Goal: Task Accomplishment & Management: Use online tool/utility

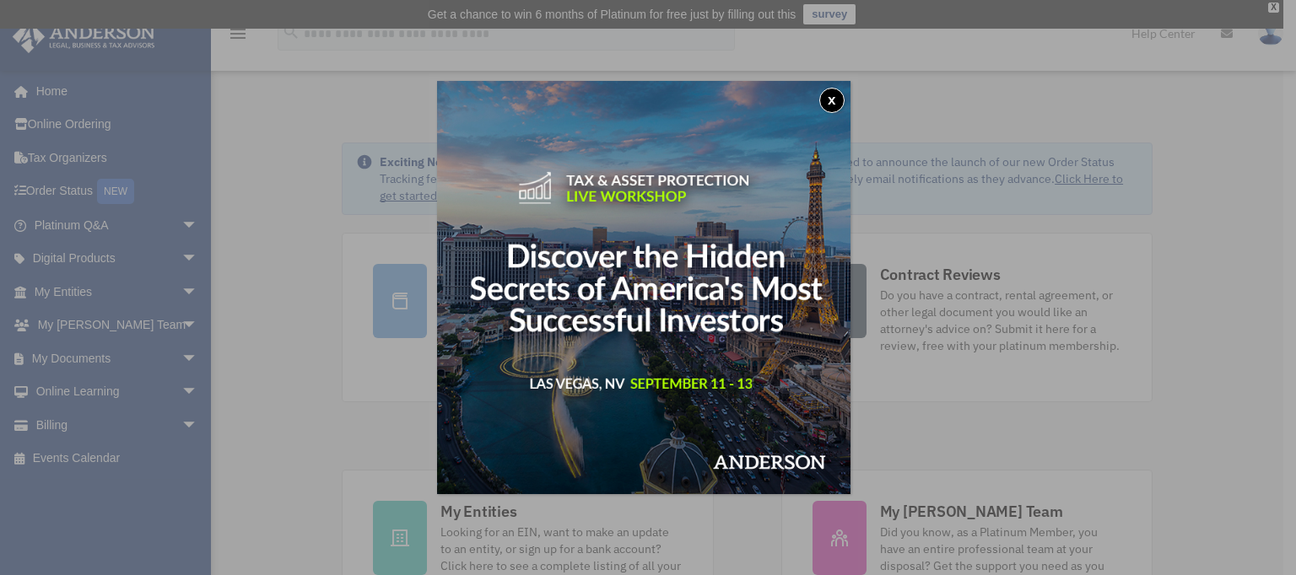
click at [826, 110] on img at bounding box center [643, 287] width 413 height 413
click at [834, 104] on button "x" at bounding box center [831, 100] width 25 height 25
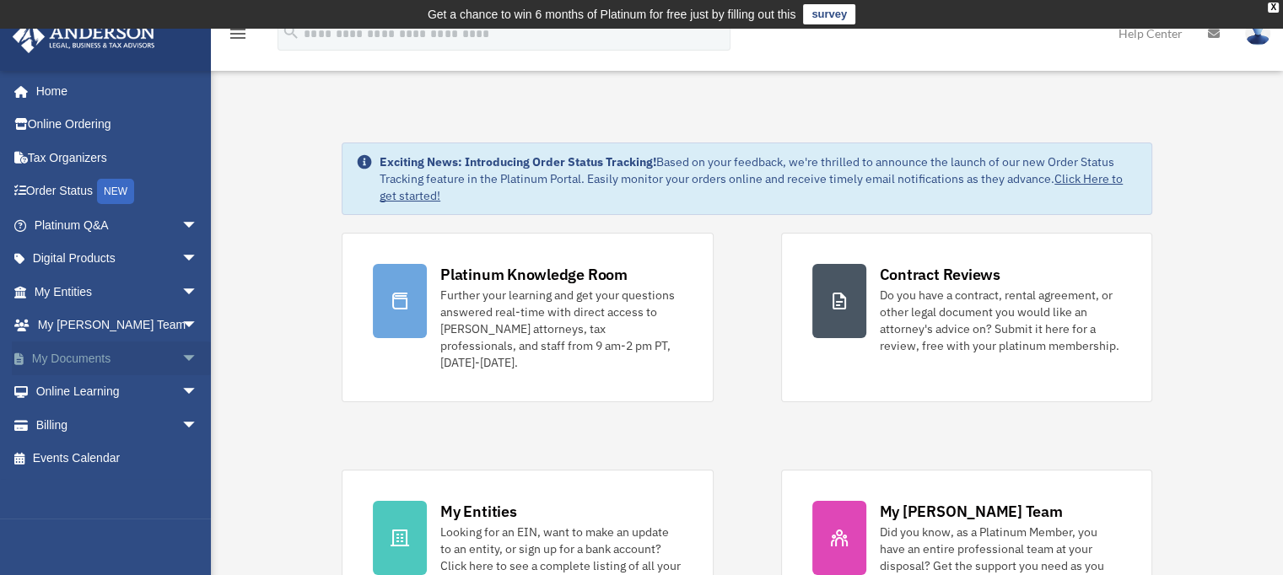
click at [181, 361] on span "arrow_drop_down" at bounding box center [198, 359] width 34 height 35
click at [74, 386] on link "Box" at bounding box center [124, 392] width 200 height 34
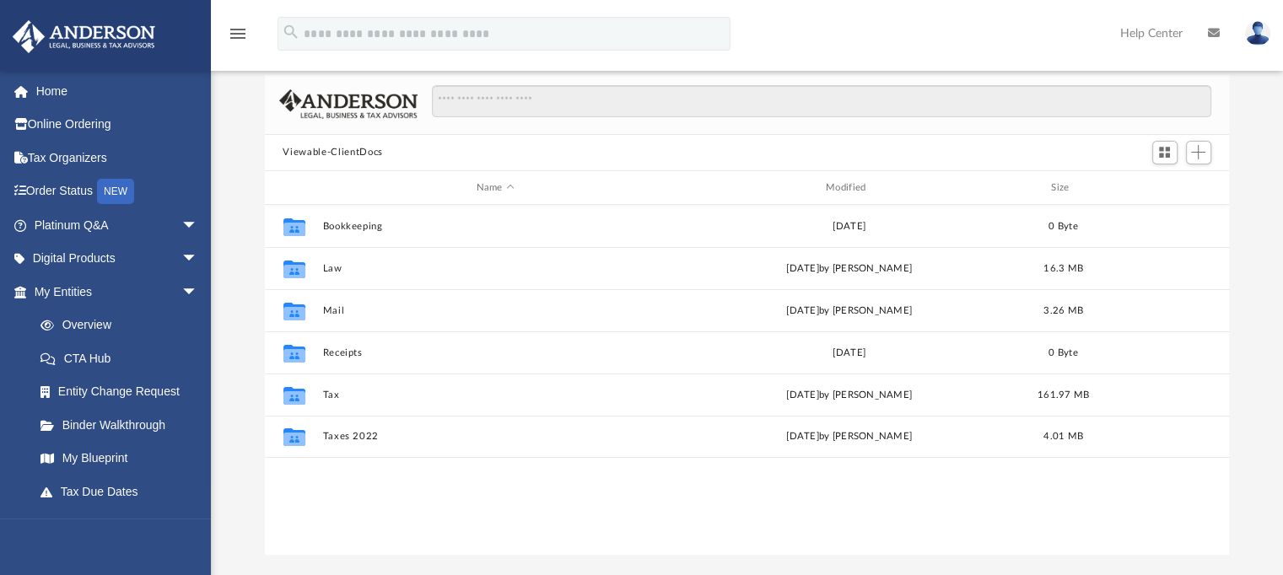
scroll to position [118, 0]
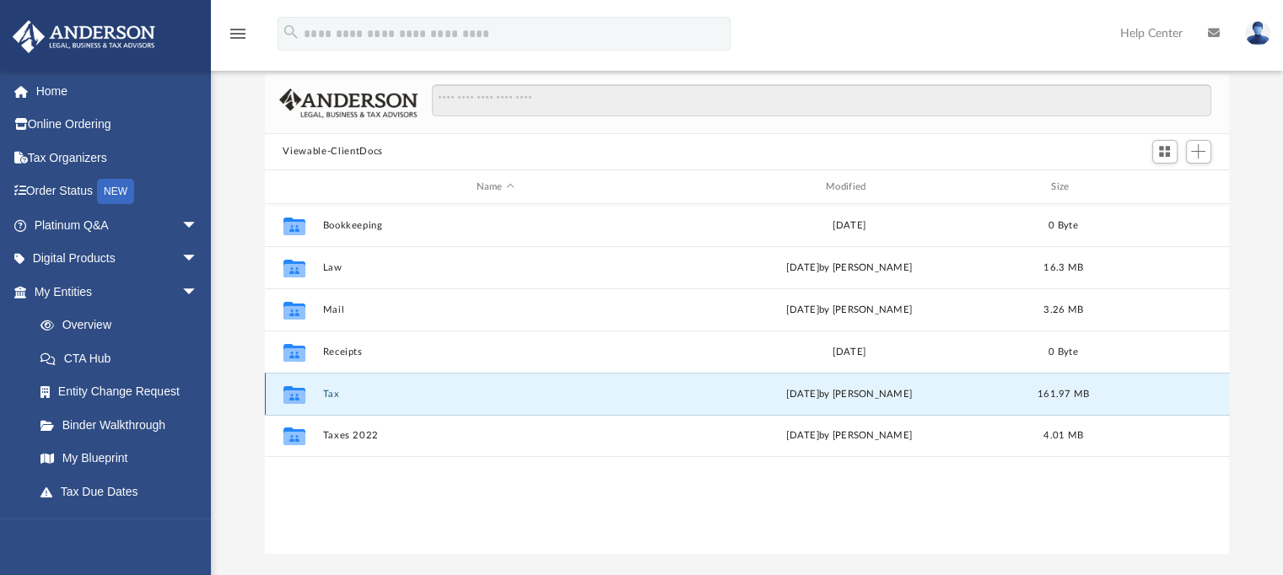
click at [367, 391] on button "Tax" at bounding box center [495, 394] width 346 height 11
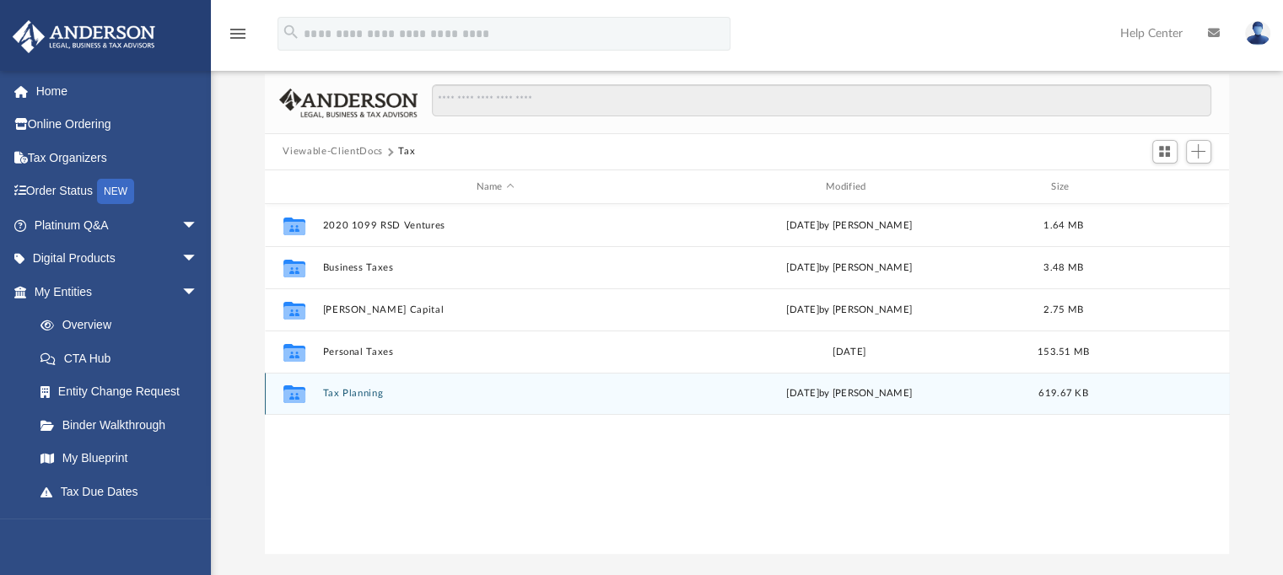
click at [358, 386] on div "Collaborated Folder Tax Planning Thu Dec 16 2021 by Barley Bowler 619.67 KB" at bounding box center [747, 394] width 965 height 42
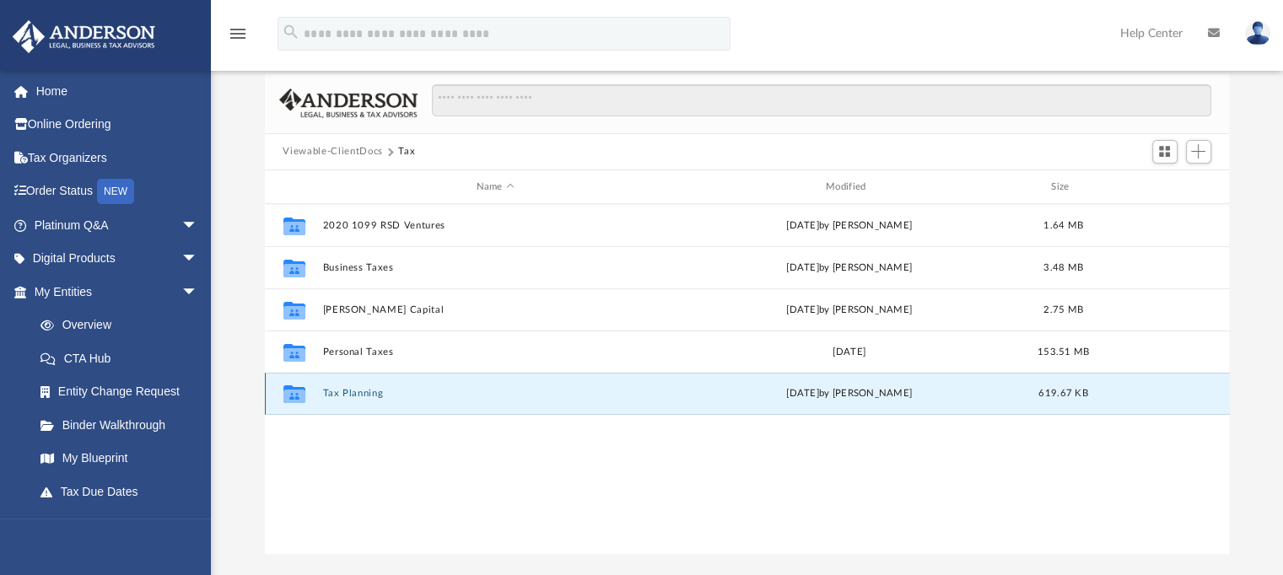
click at [356, 389] on button "Tax Planning" at bounding box center [495, 394] width 346 height 11
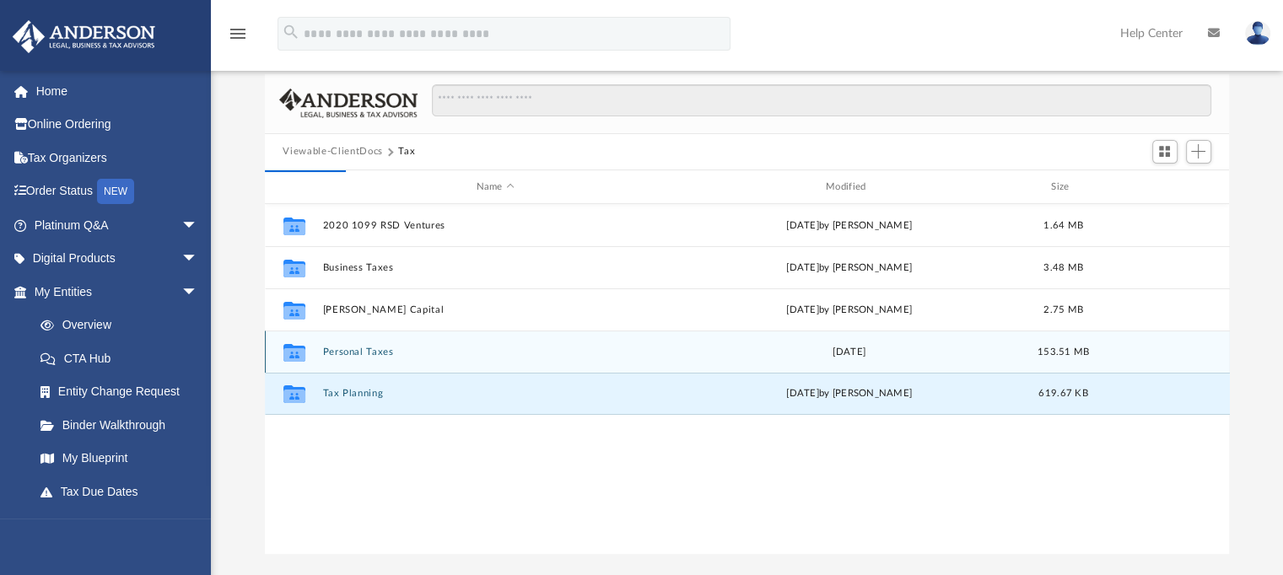
click at [379, 361] on div "Collaborated Folder Personal Taxes Fri Sep 27 2024 153.51 MB" at bounding box center [747, 352] width 965 height 42
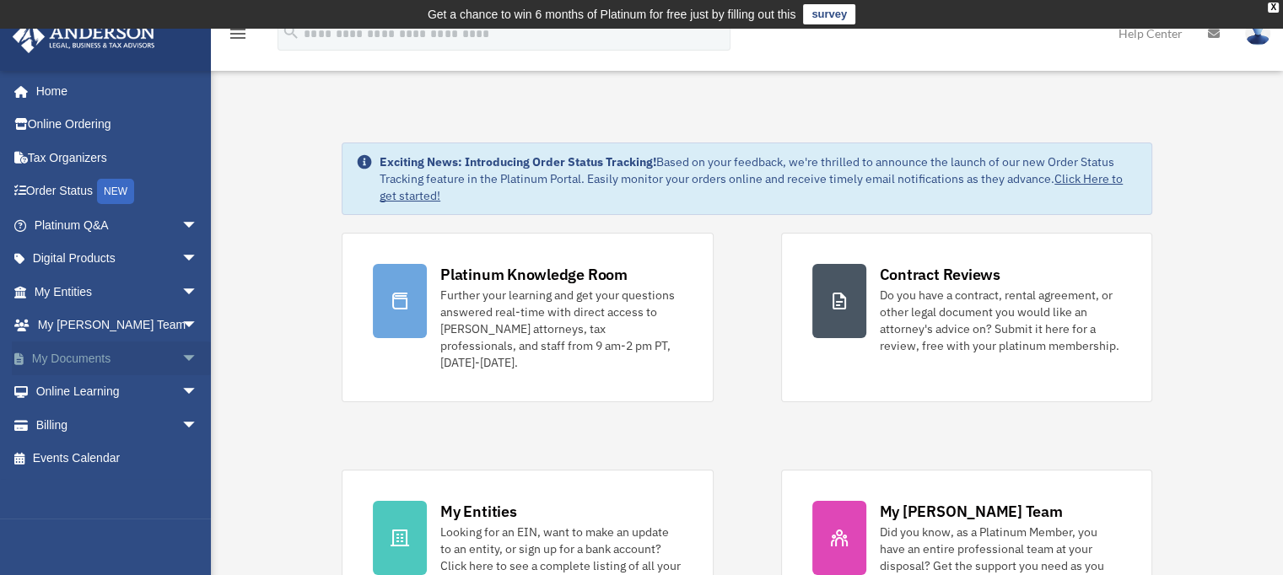
click at [181, 358] on span "arrow_drop_down" at bounding box center [198, 359] width 34 height 35
click at [111, 383] on link "Box" at bounding box center [124, 392] width 200 height 34
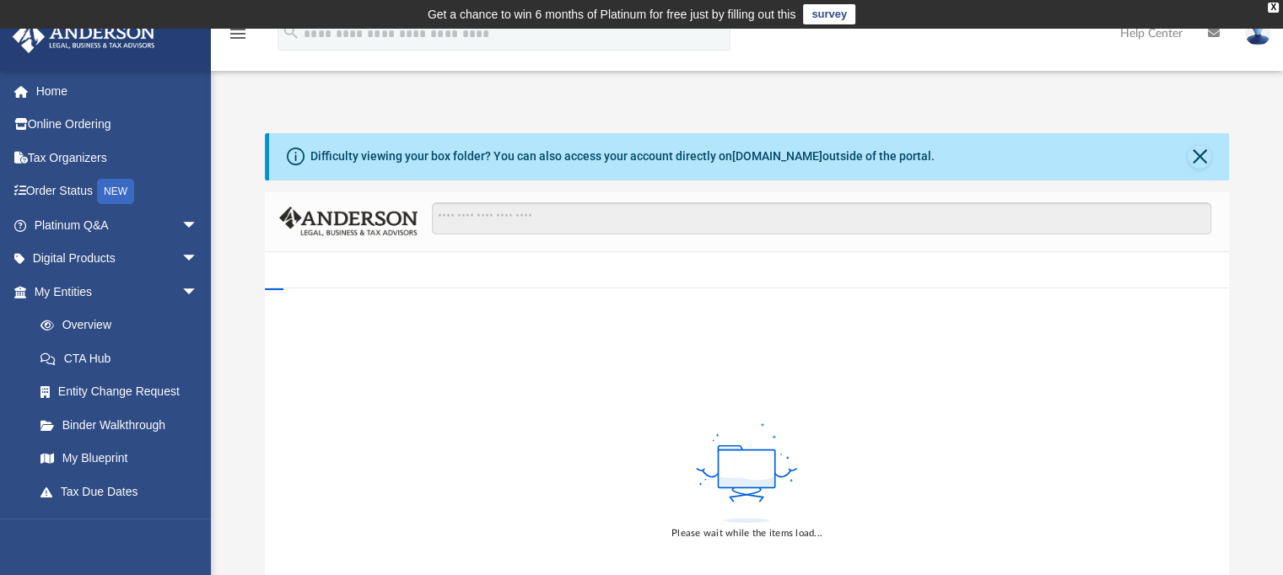
click at [458, 300] on div "Difficulty viewing your box folder? You can also access your account directly o…" at bounding box center [747, 402] width 965 height 539
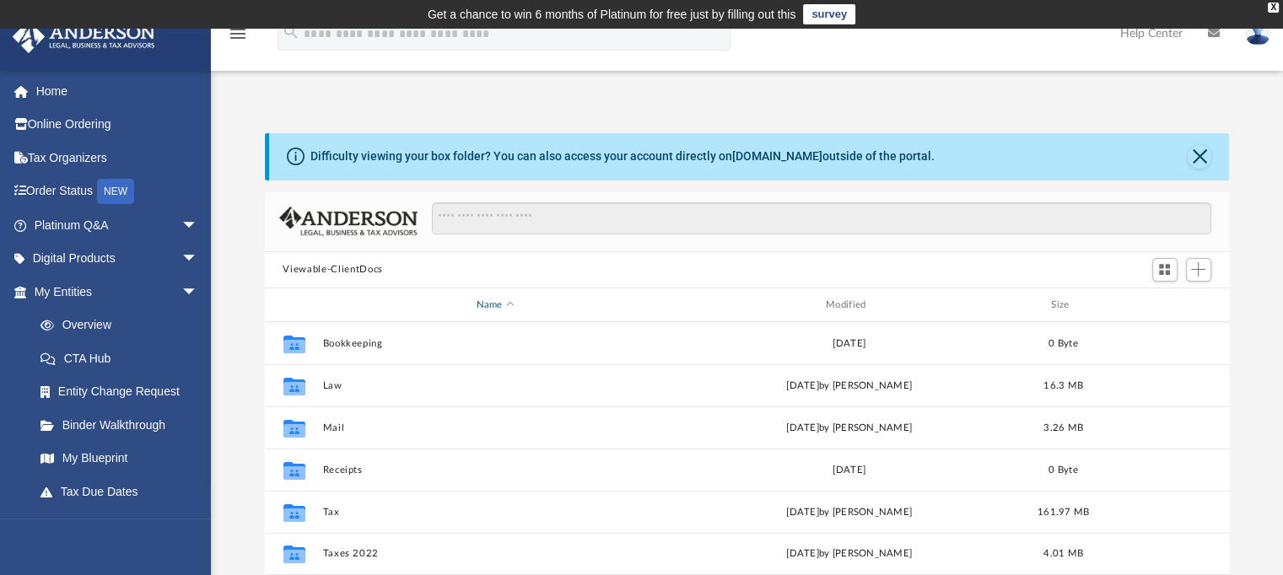
scroll to position [370, 952]
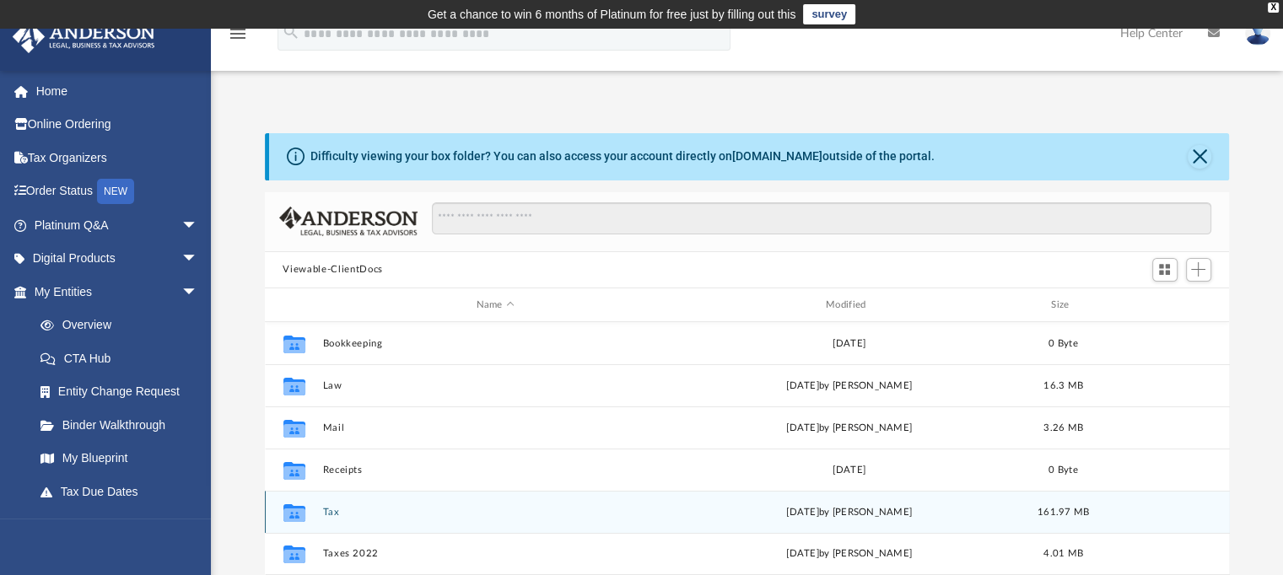
click at [306, 510] on icon "Collaborated Folder" at bounding box center [293, 512] width 27 height 27
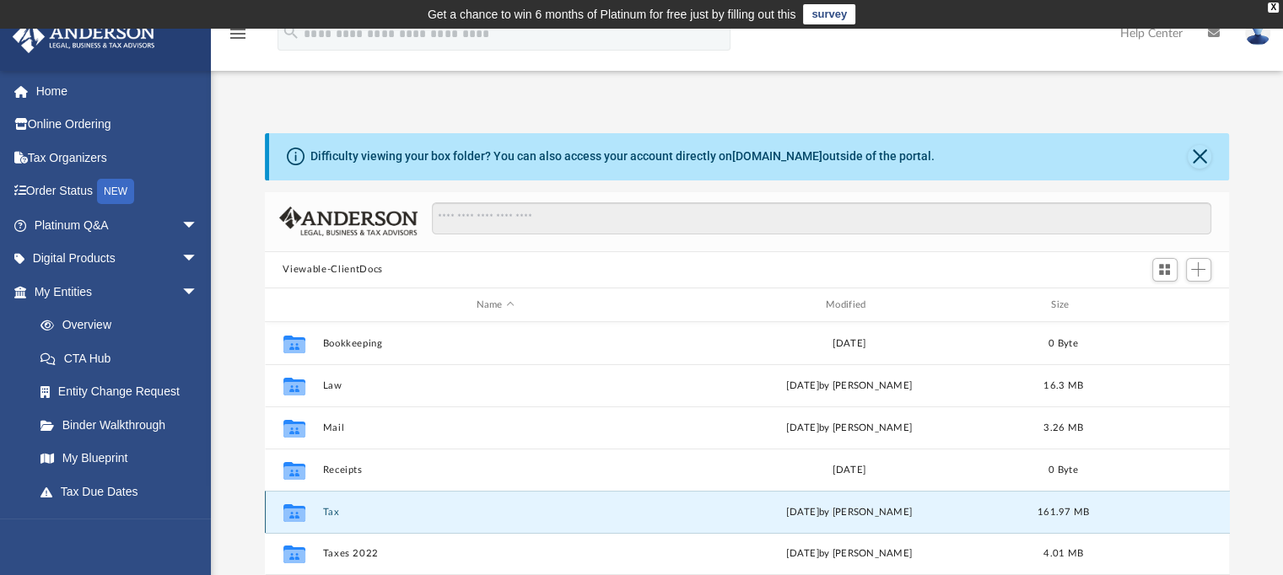
click at [326, 516] on button "Tax" at bounding box center [495, 512] width 346 height 11
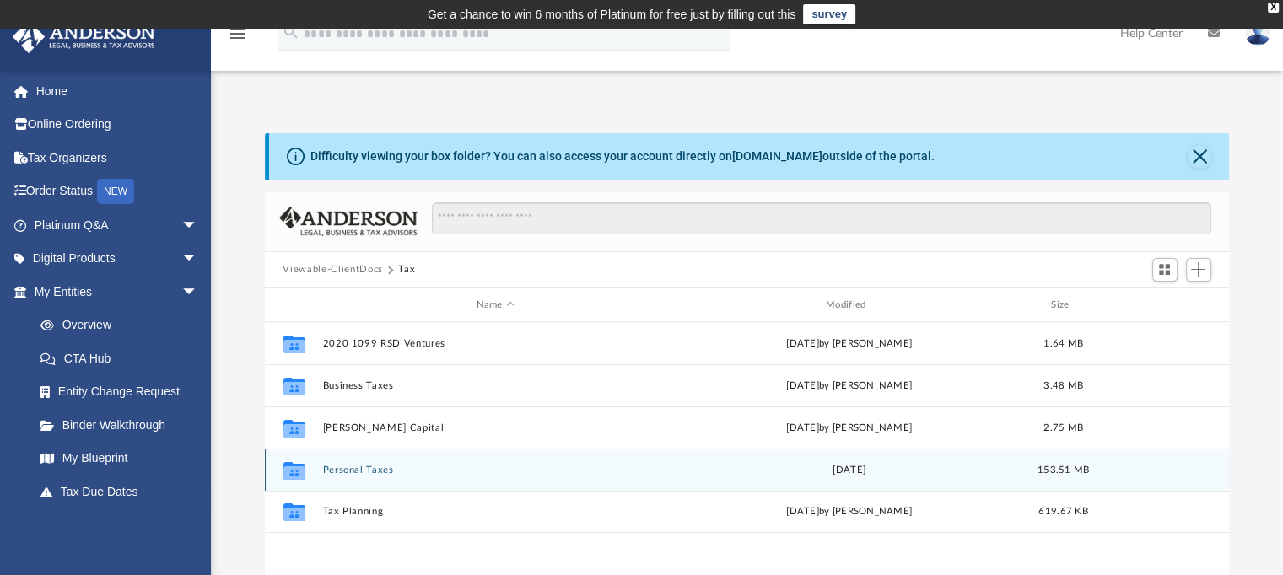
click at [293, 475] on icon "grid" at bounding box center [294, 471] width 22 height 18
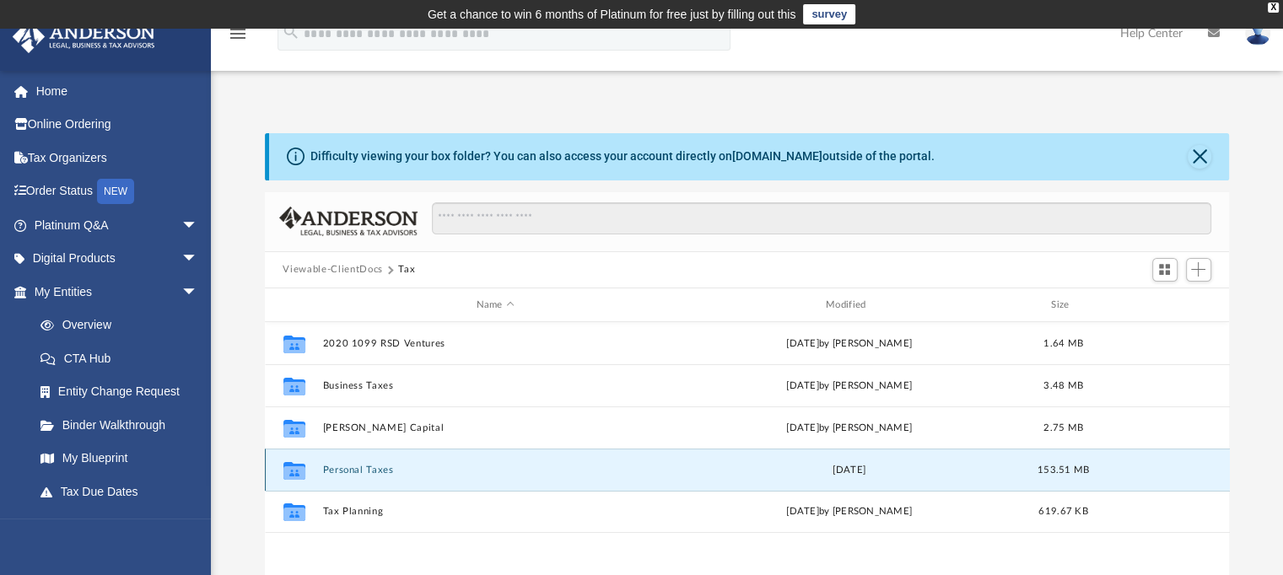
click at [349, 467] on button "Personal Taxes" at bounding box center [495, 470] width 346 height 11
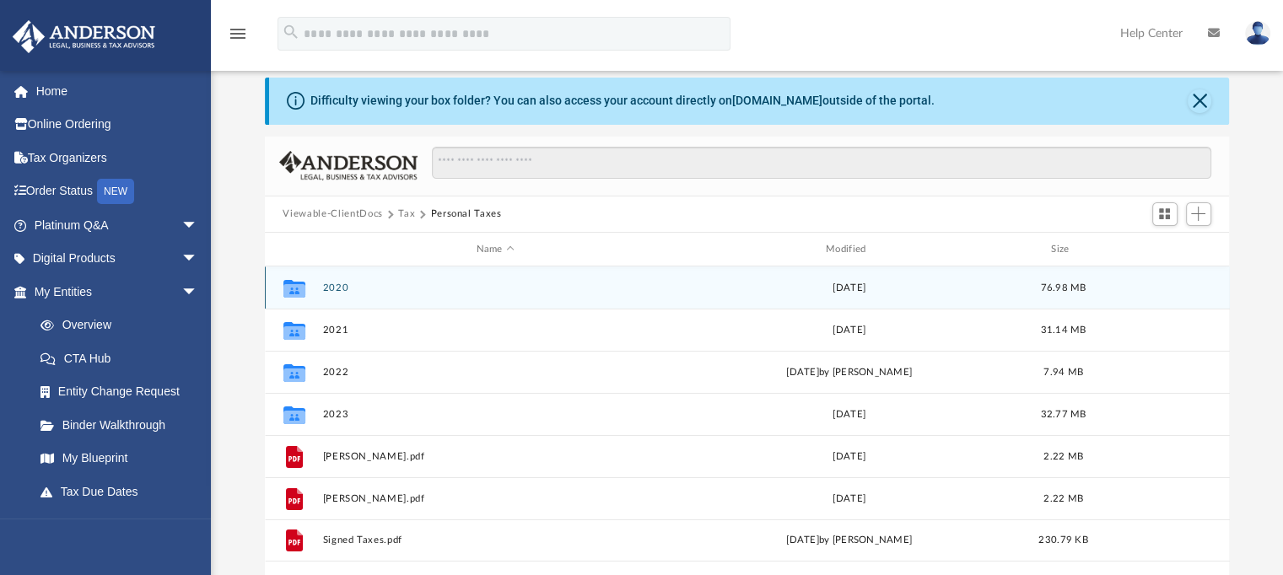
scroll to position [67, 0]
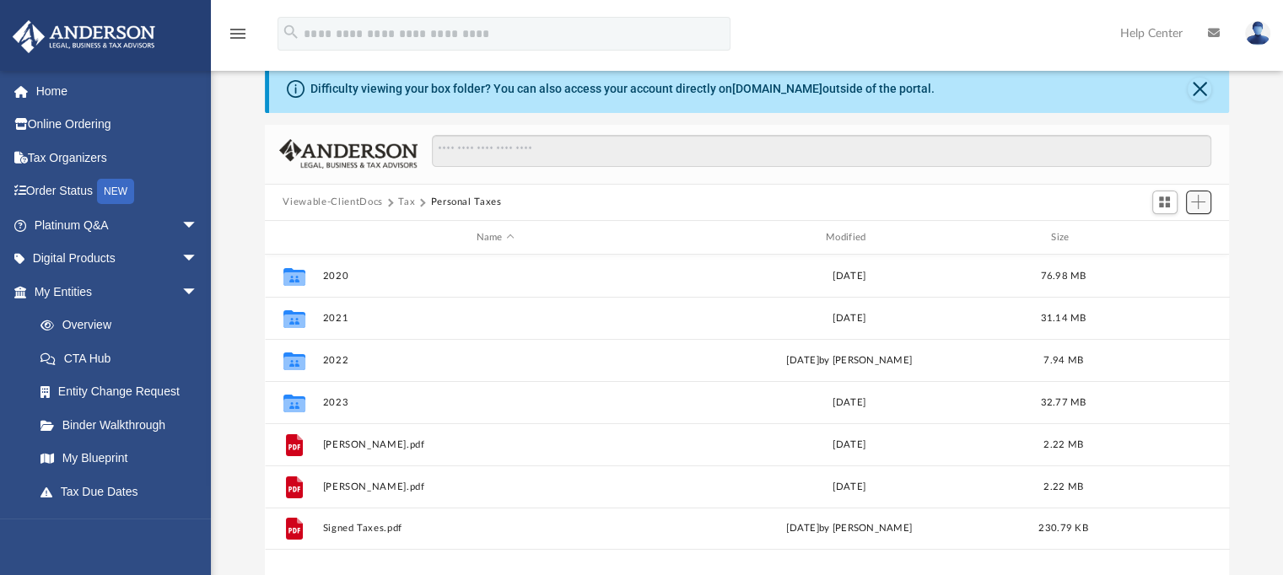
click at [1190, 192] on button "Add" at bounding box center [1198, 203] width 25 height 24
click at [1163, 257] on li "New Folder" at bounding box center [1174, 262] width 54 height 18
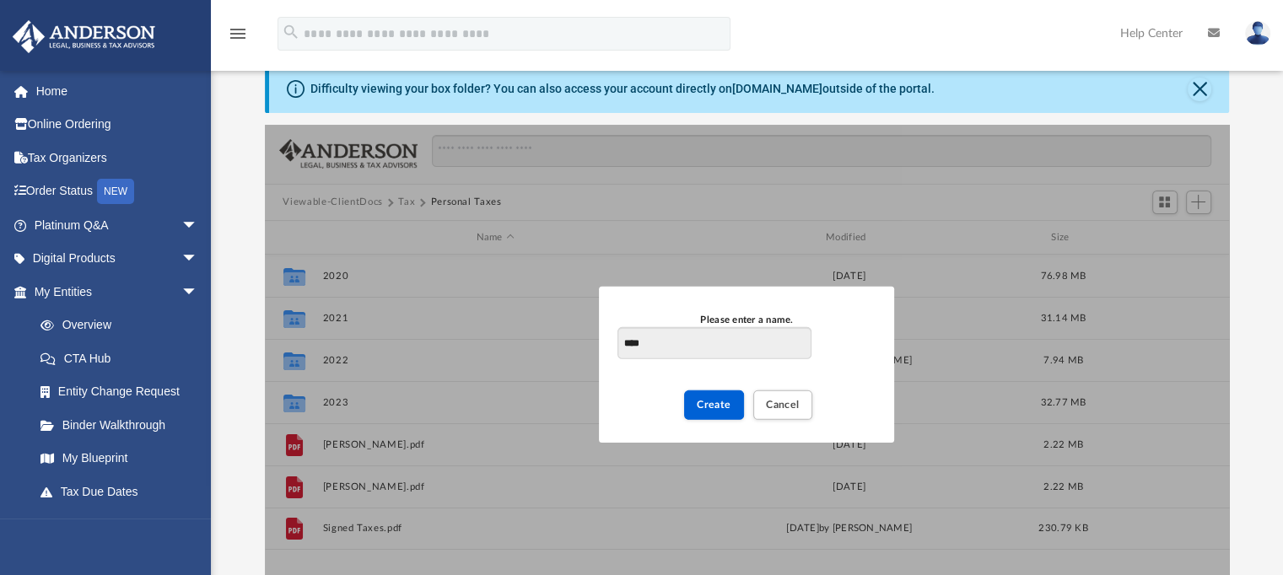
type input "****"
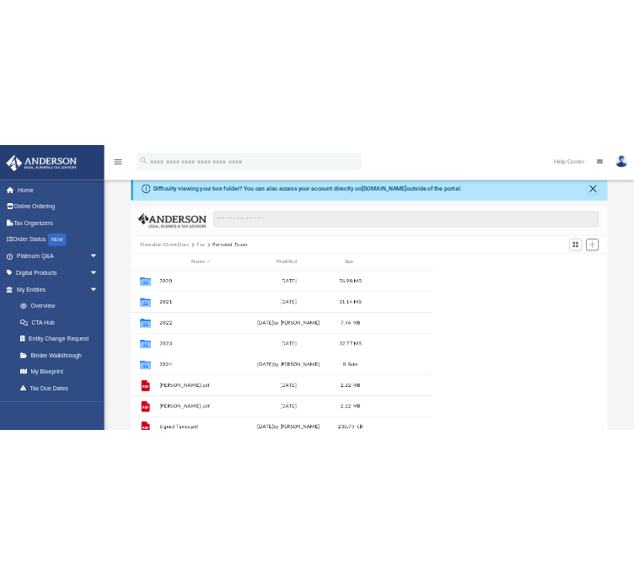
scroll to position [370, 597]
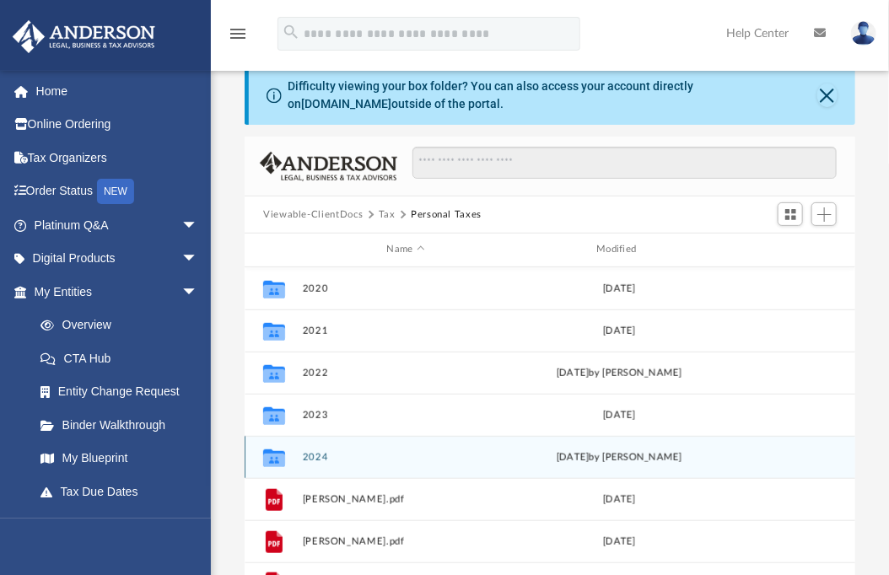
click at [303, 462] on button "2024" at bounding box center [406, 457] width 207 height 11
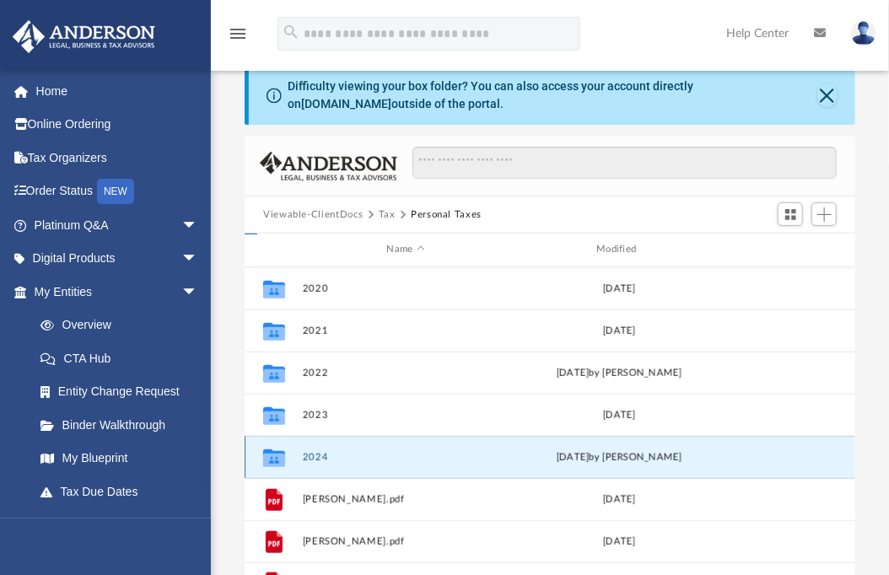
click at [303, 462] on button "2024" at bounding box center [406, 457] width 207 height 11
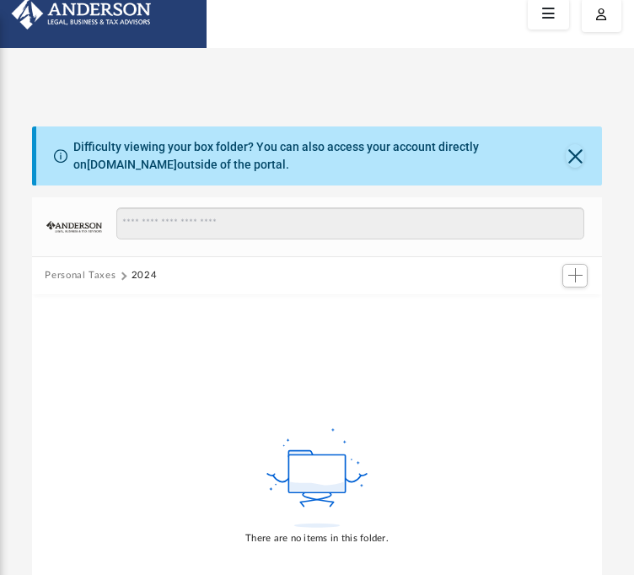
click at [579, 287] on div at bounding box center [575, 275] width 34 height 31
click at [577, 278] on span "Add" at bounding box center [576, 275] width 14 height 14
click at [555, 306] on li "Upload" at bounding box center [552, 309] width 54 height 18
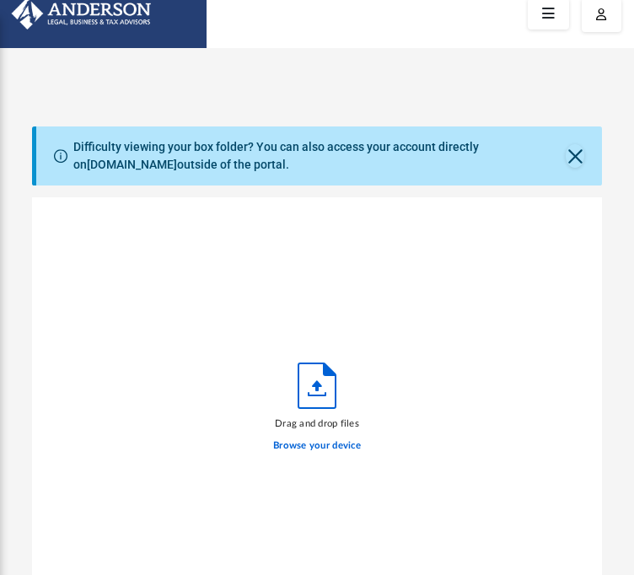
scroll to position [415, 558]
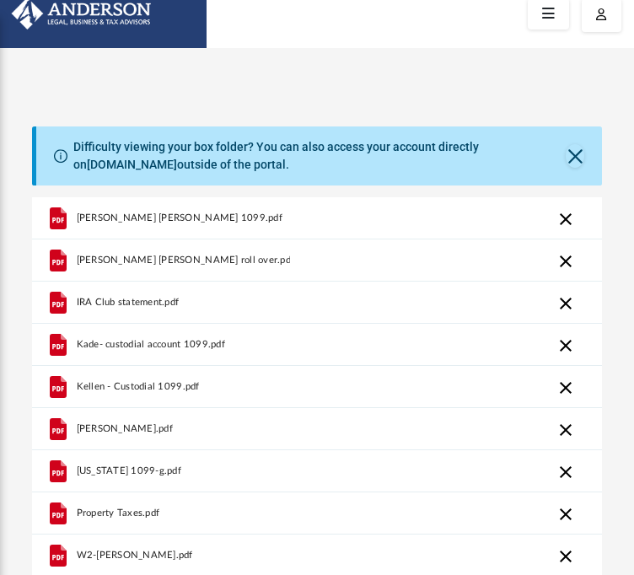
click at [159, 265] on span "Charles schwab roll over.pdf" at bounding box center [185, 260] width 219 height 11
click at [96, 247] on div "Charles schwab roll over.pdf" at bounding box center [183, 260] width 214 height 37
click at [91, 261] on span "Charles schwab roll over.pdf" at bounding box center [185, 260] width 219 height 11
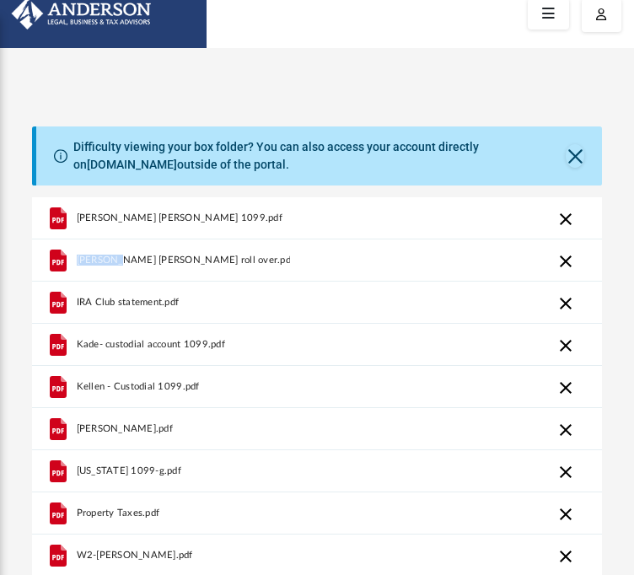
click at [80, 258] on span "Charles schwab roll over.pdf" at bounding box center [185, 260] width 219 height 11
click at [564, 261] on button "Cancel this upload" at bounding box center [566, 261] width 20 height 20
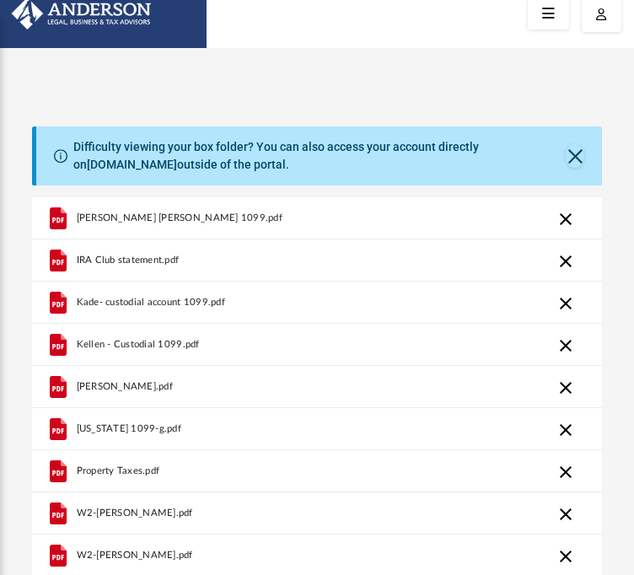
click at [566, 255] on button "Cancel this upload" at bounding box center [566, 261] width 20 height 20
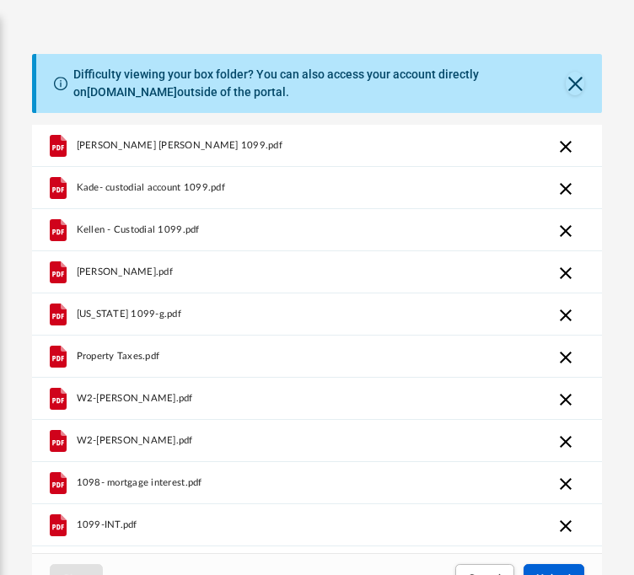
scroll to position [35, 0]
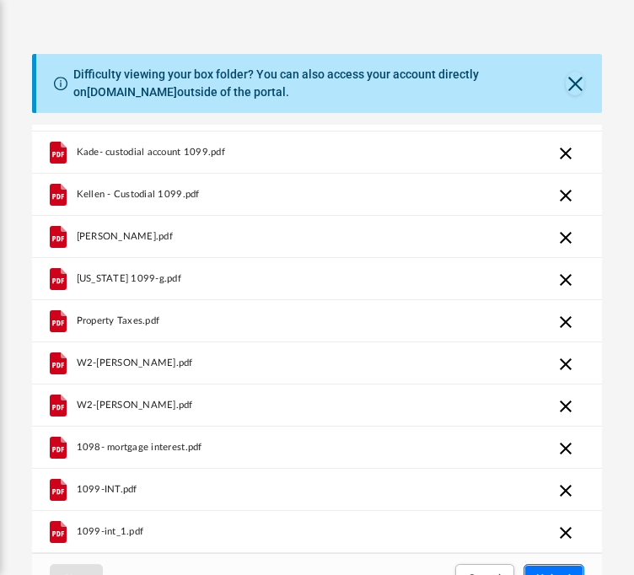
click at [546, 565] on button "Upload" at bounding box center [554, 579] width 61 height 30
click at [577, 84] on button "Close" at bounding box center [575, 84] width 19 height 24
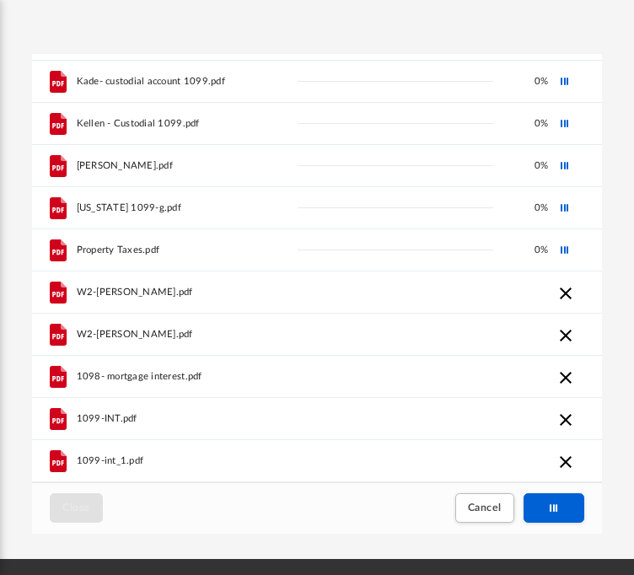
click at [410, 110] on div "Kellen - Custodial 1099.pdf 0 %" at bounding box center [317, 124] width 571 height 42
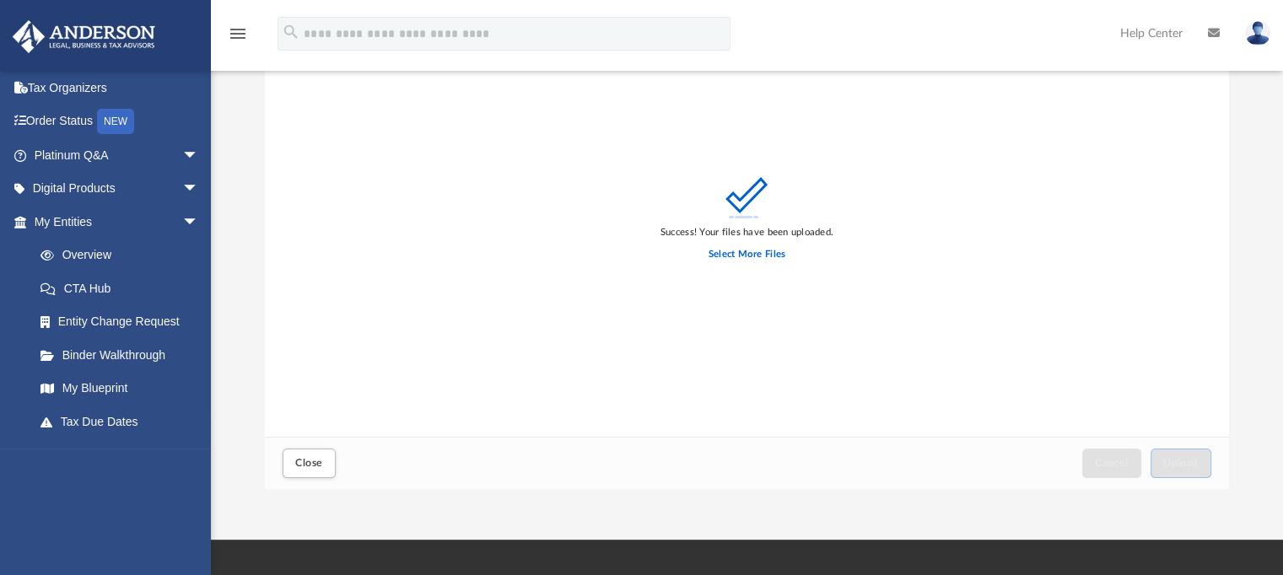
scroll to position [13, 13]
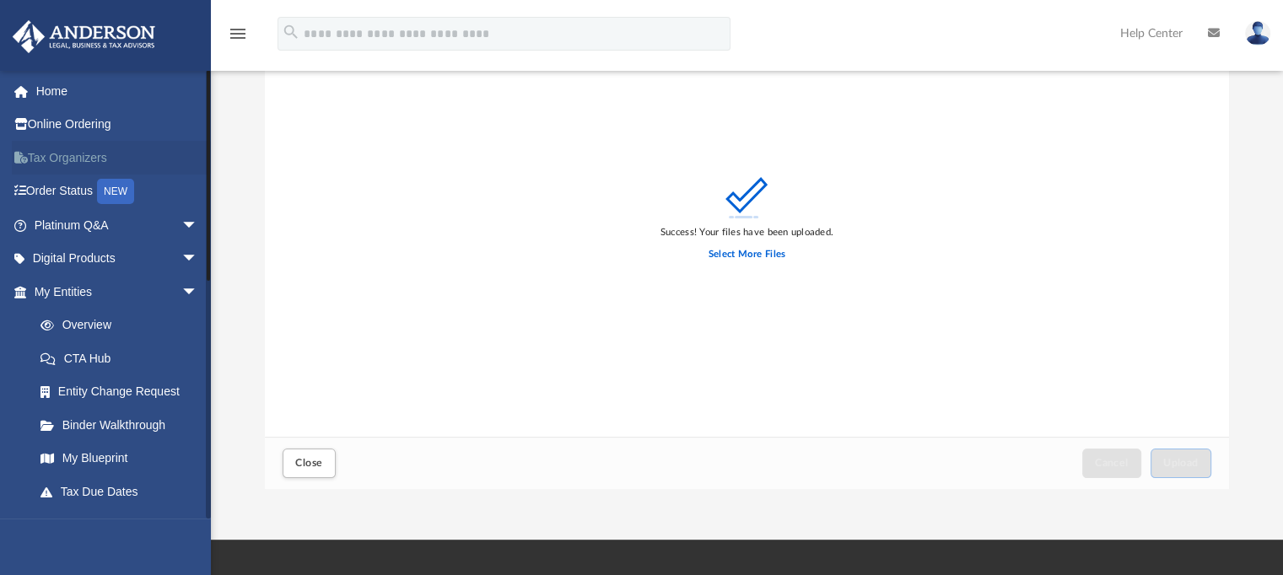
click at [96, 154] on link "Tax Organizers" at bounding box center [118, 158] width 212 height 34
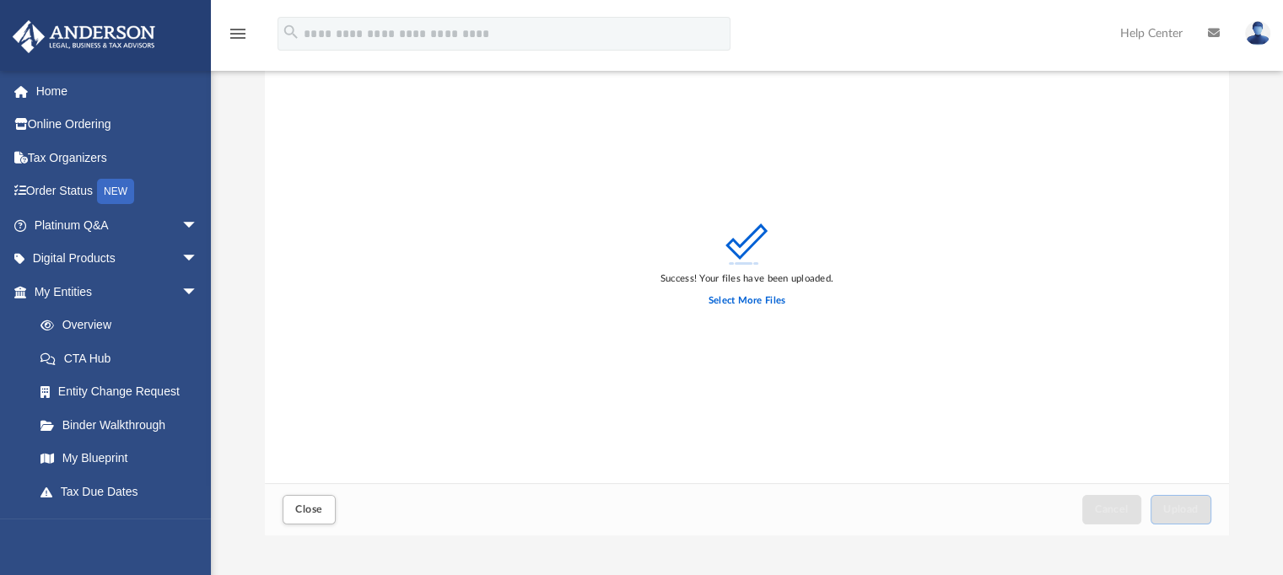
scroll to position [0, 0]
